Goal: Transaction & Acquisition: Purchase product/service

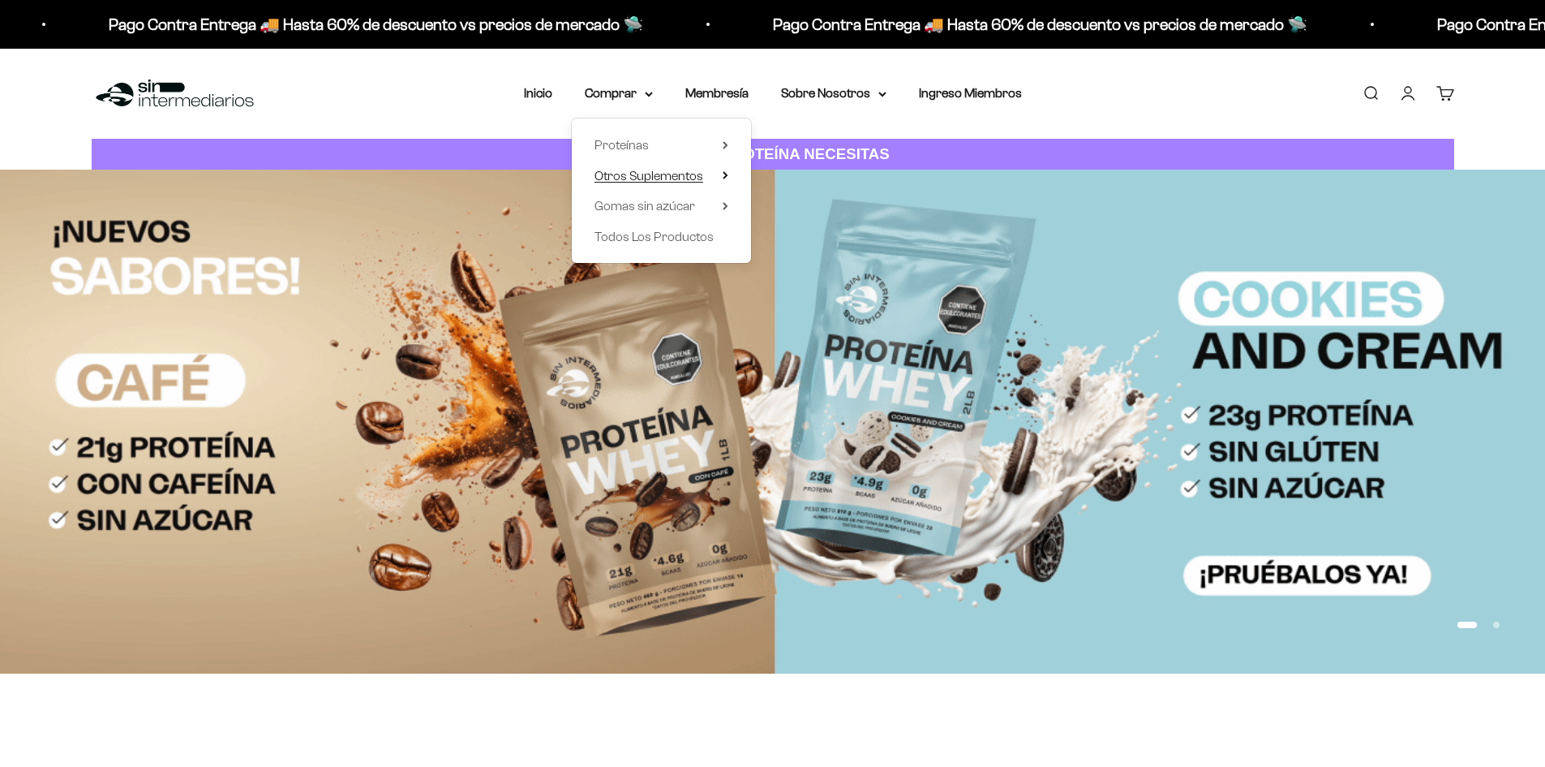
click at [654, 170] on span "Otros Suplementos" at bounding box center [649, 176] width 109 height 14
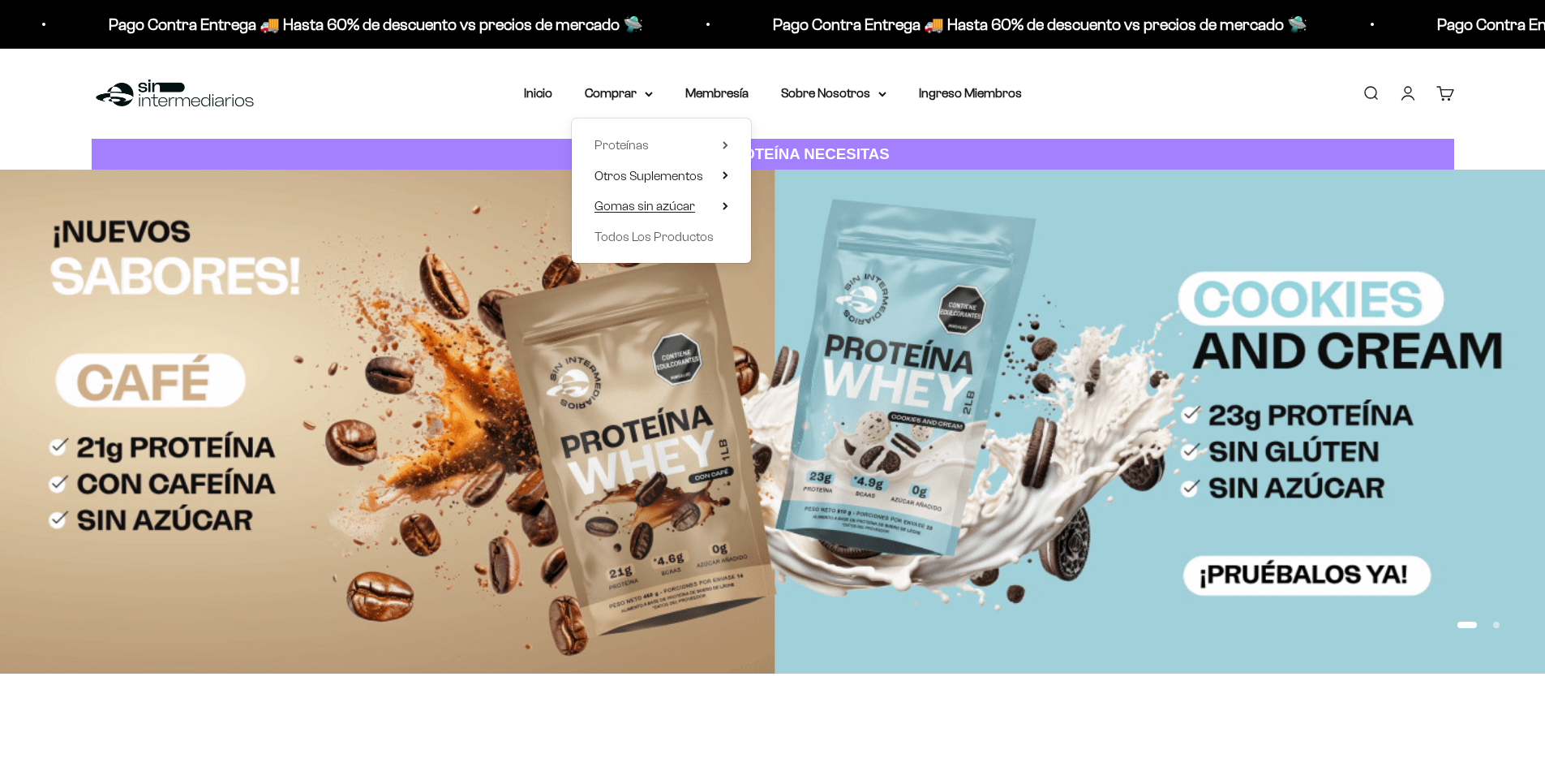
click at [658, 204] on span "Gomas sin azúcar" at bounding box center [645, 206] width 101 height 14
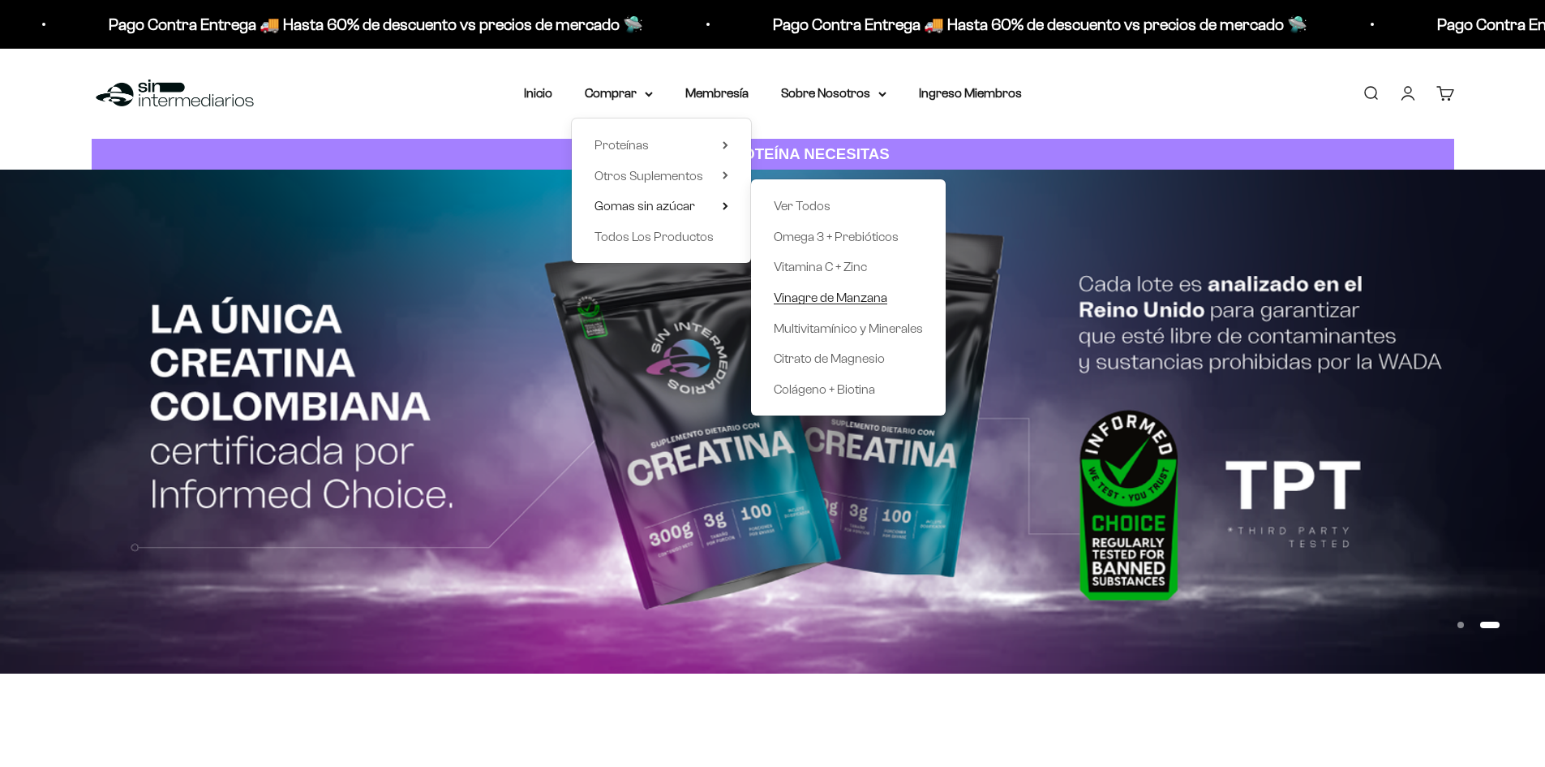
click at [838, 304] on span "Vinagre de Manzana" at bounding box center [831, 297] width 114 height 14
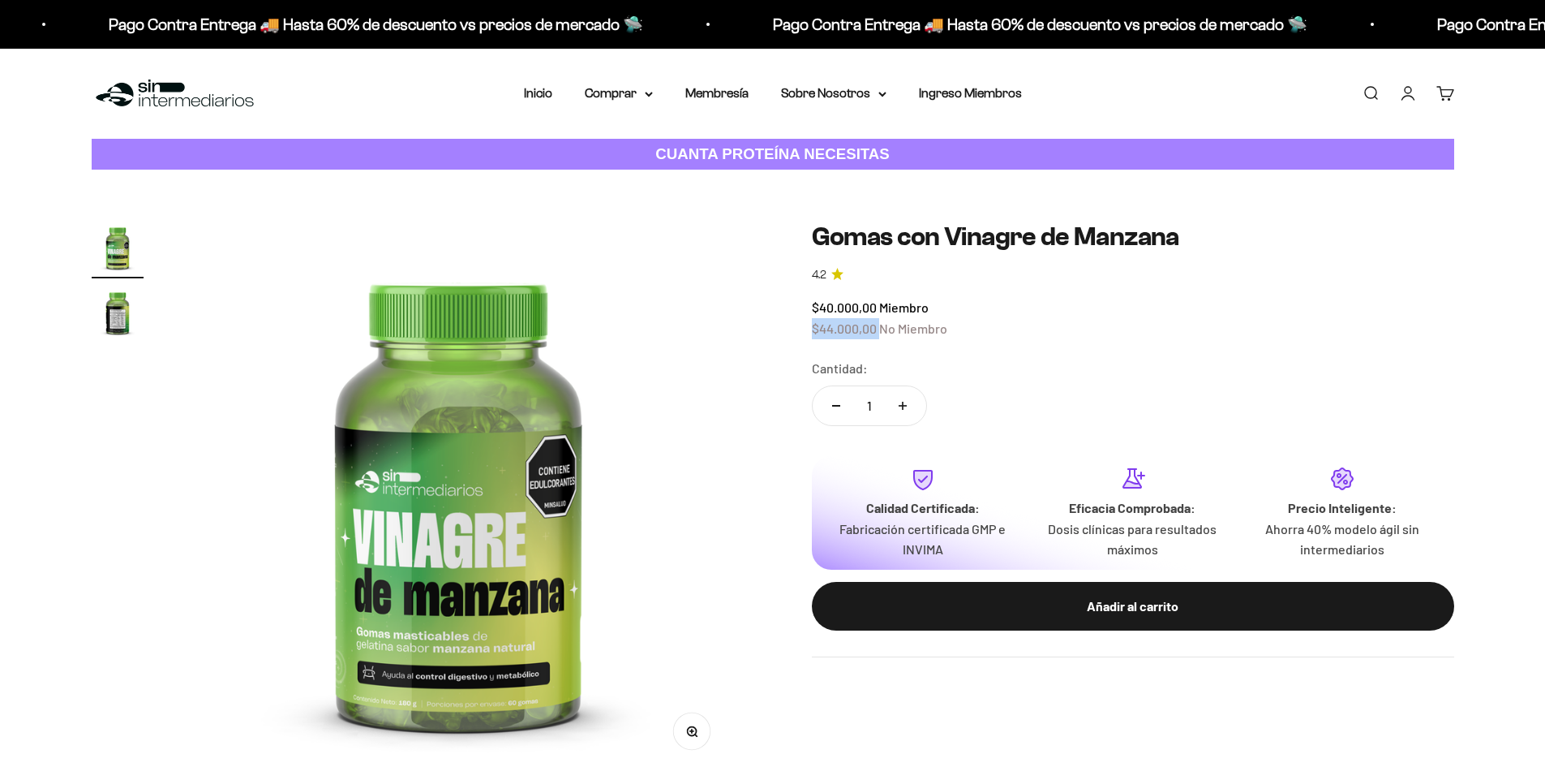
drag, startPoint x: 879, startPoint y: 331, endPoint x: 1009, endPoint y: 326, distance: 129.9
click at [995, 306] on div "$40.000,00 Miembro $44.000,00 No Miembro" at bounding box center [1133, 317] width 642 height 41
click at [964, 301] on div "$40.000,00 Miembro $44.000,00 No Miembro" at bounding box center [1133, 317] width 642 height 41
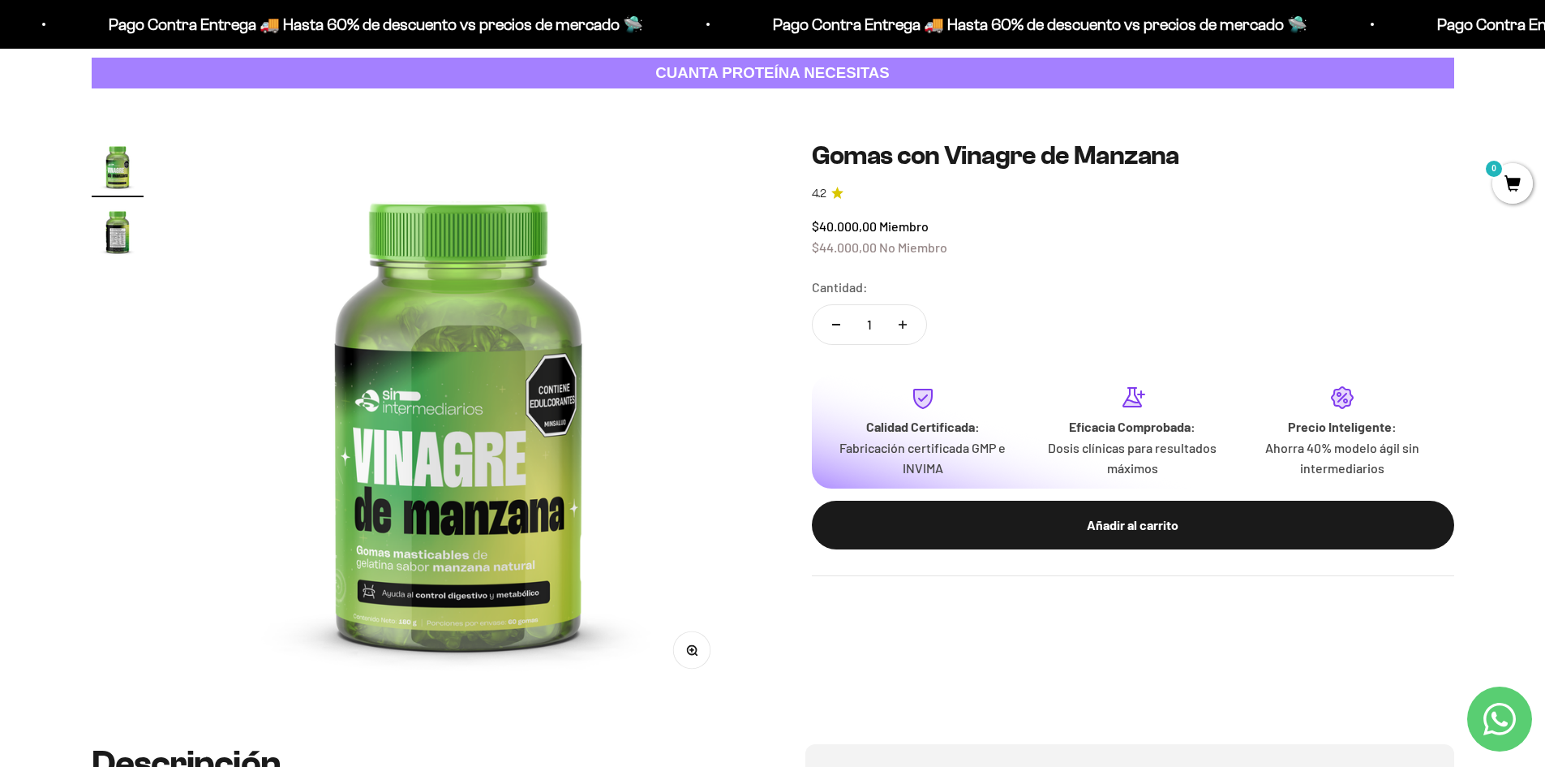
click at [102, 234] on img "Ir al artículo 2" at bounding box center [118, 231] width 52 height 52
